Goal: Check status: Check status

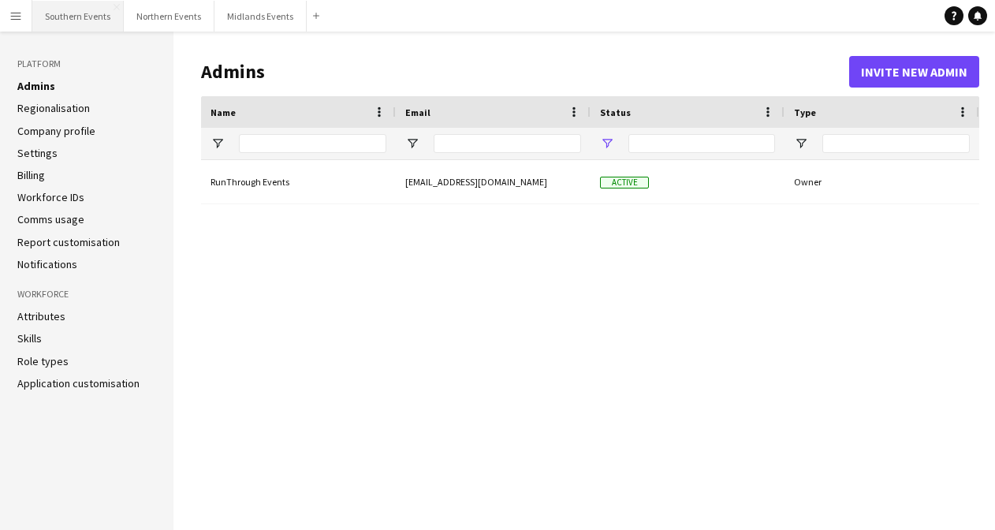
type input "**********"
click at [85, 12] on button "Southern Events Close" at bounding box center [77, 16] width 91 height 31
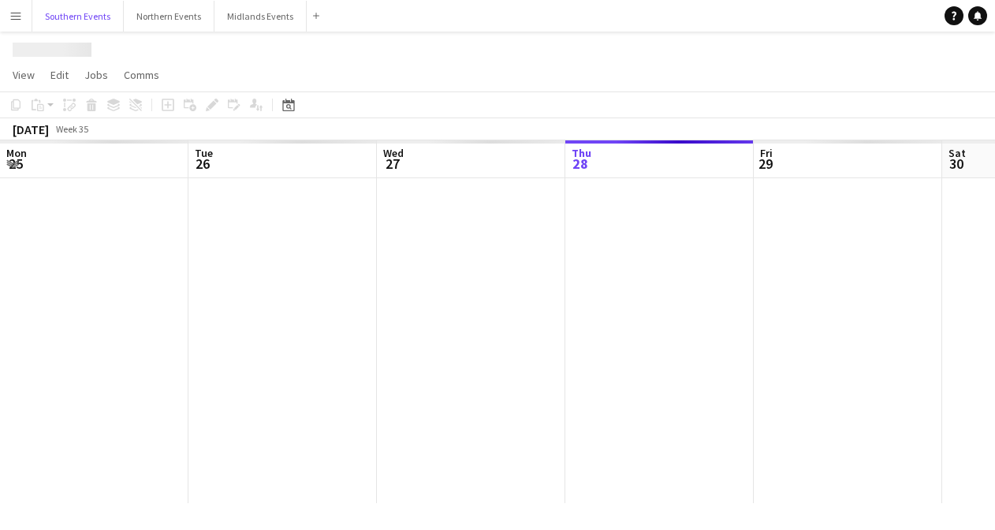
scroll to position [0, 377]
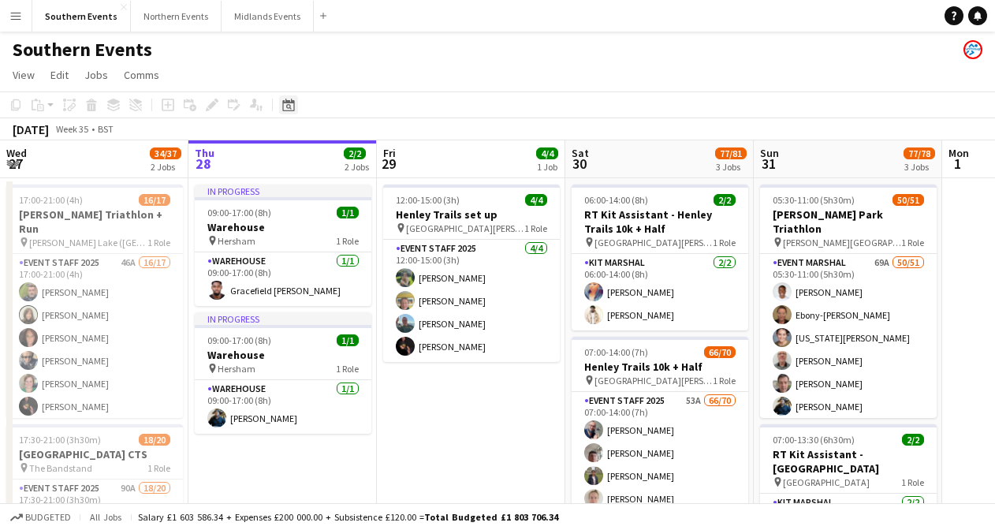
click at [287, 100] on icon at bounding box center [288, 105] width 12 height 13
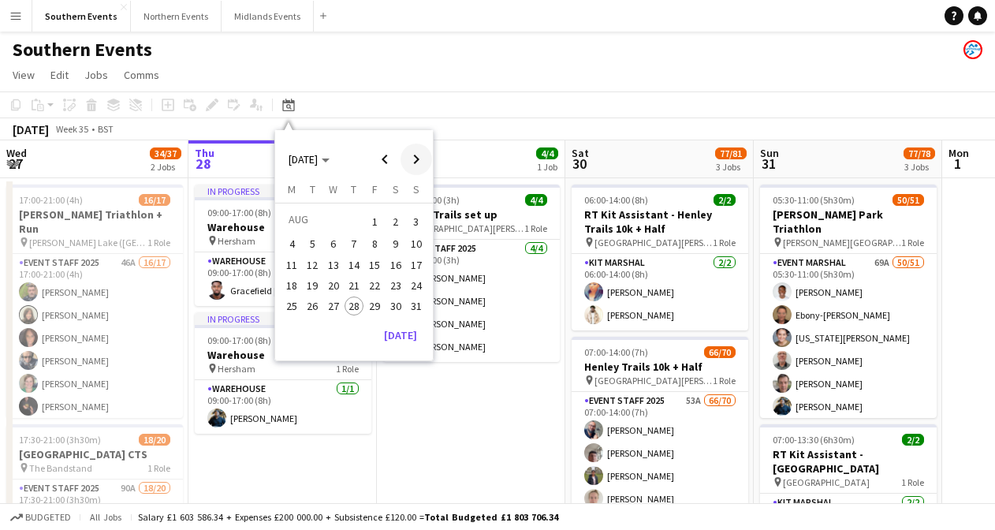
click at [412, 156] on span "Next month" at bounding box center [416, 159] width 32 height 32
click at [412, 279] on span "21" at bounding box center [416, 281] width 19 height 19
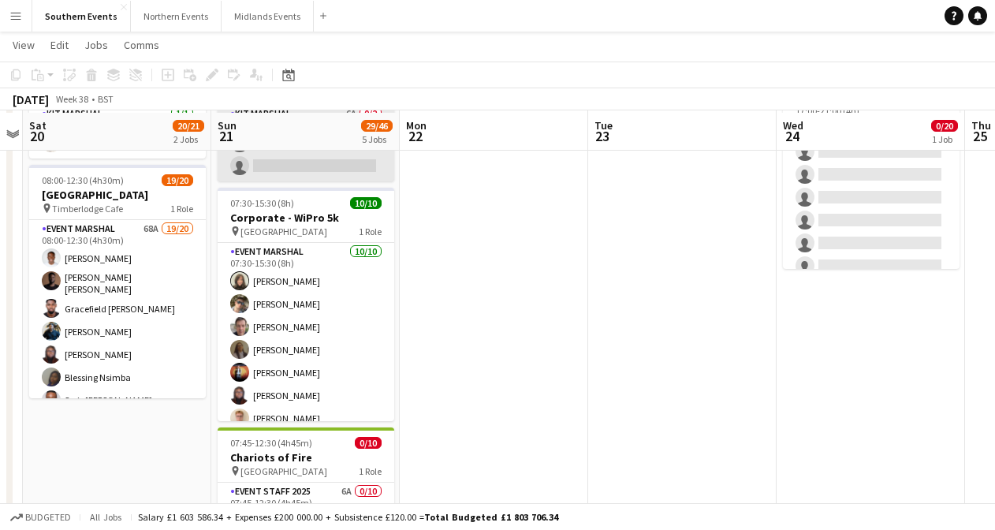
scroll to position [150, 0]
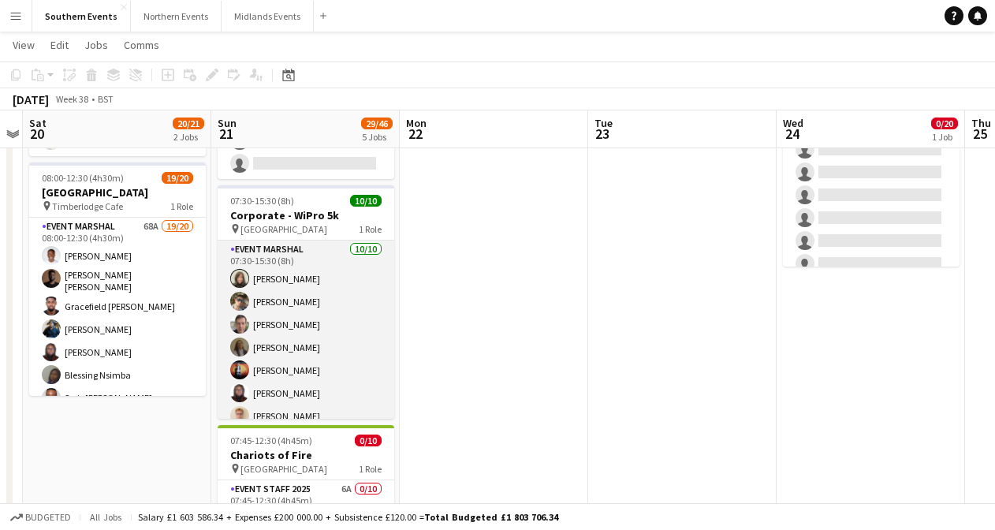
click at [302, 296] on app-card-role "Event Marshal [DATE] 07:30-15:30 (8h) [PERSON_NAME] [PERSON_NAME] [PERSON_NAME]…" at bounding box center [306, 369] width 177 height 259
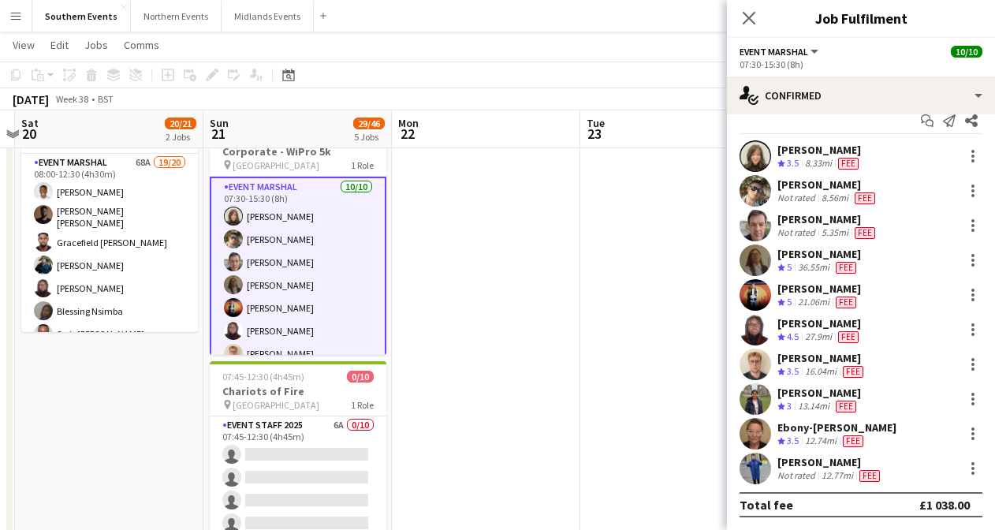
scroll to position [0, 0]
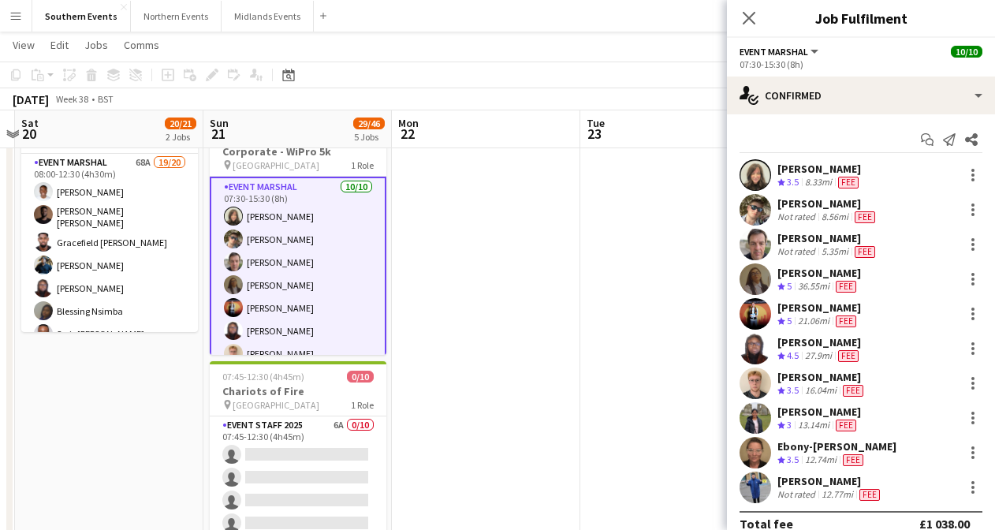
click at [750, 20] on icon "Close pop-in" at bounding box center [749, 18] width 13 height 13
